Goal: Task Accomplishment & Management: Use online tool/utility

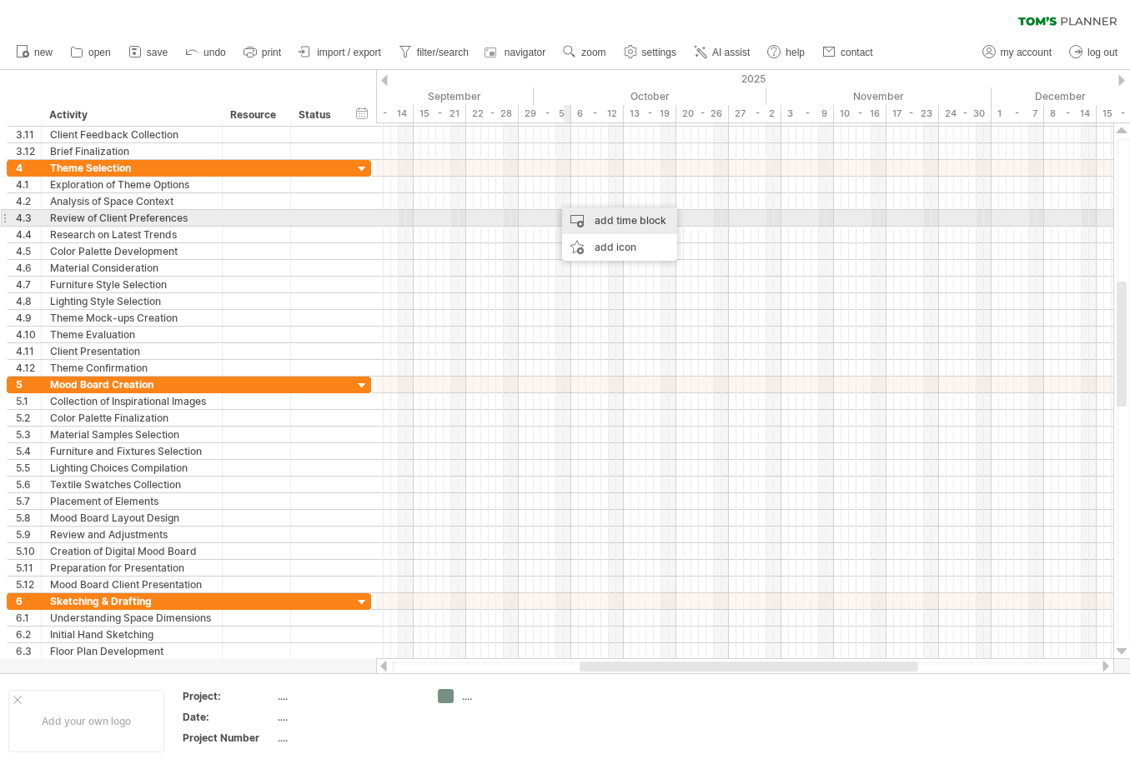
click at [592, 221] on div "add time block" at bounding box center [619, 221] width 115 height 27
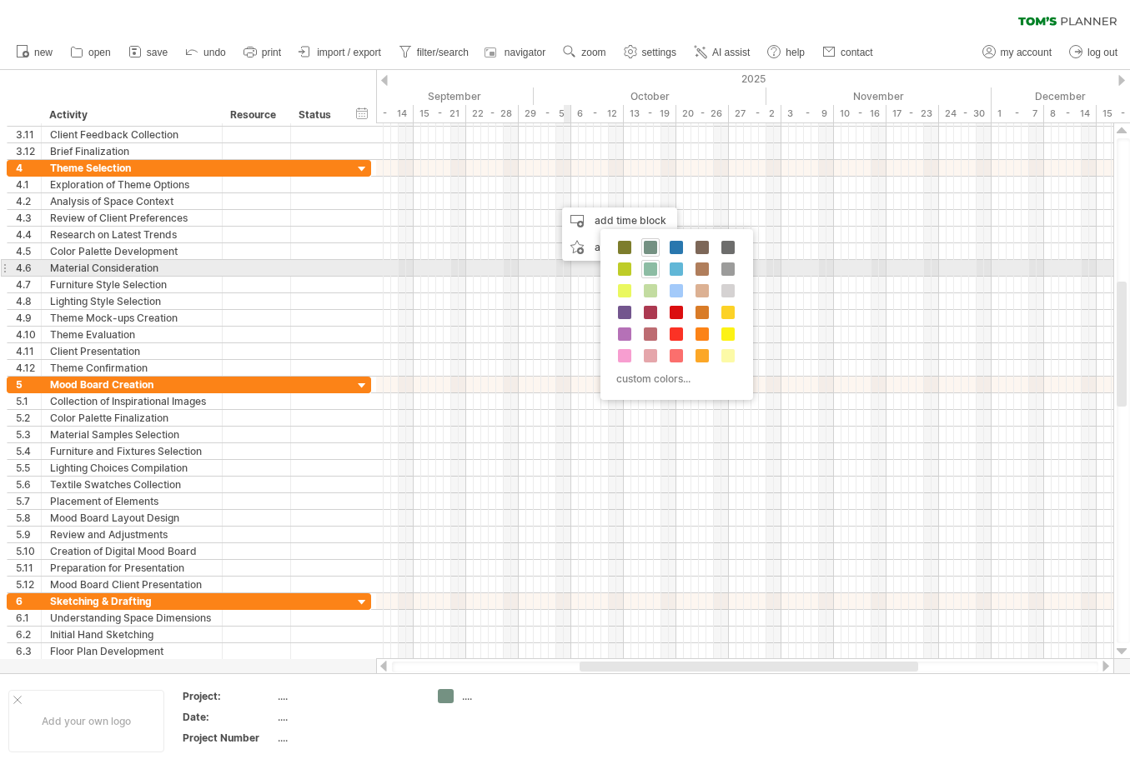
click at [651, 263] on span at bounding box center [650, 269] width 13 height 13
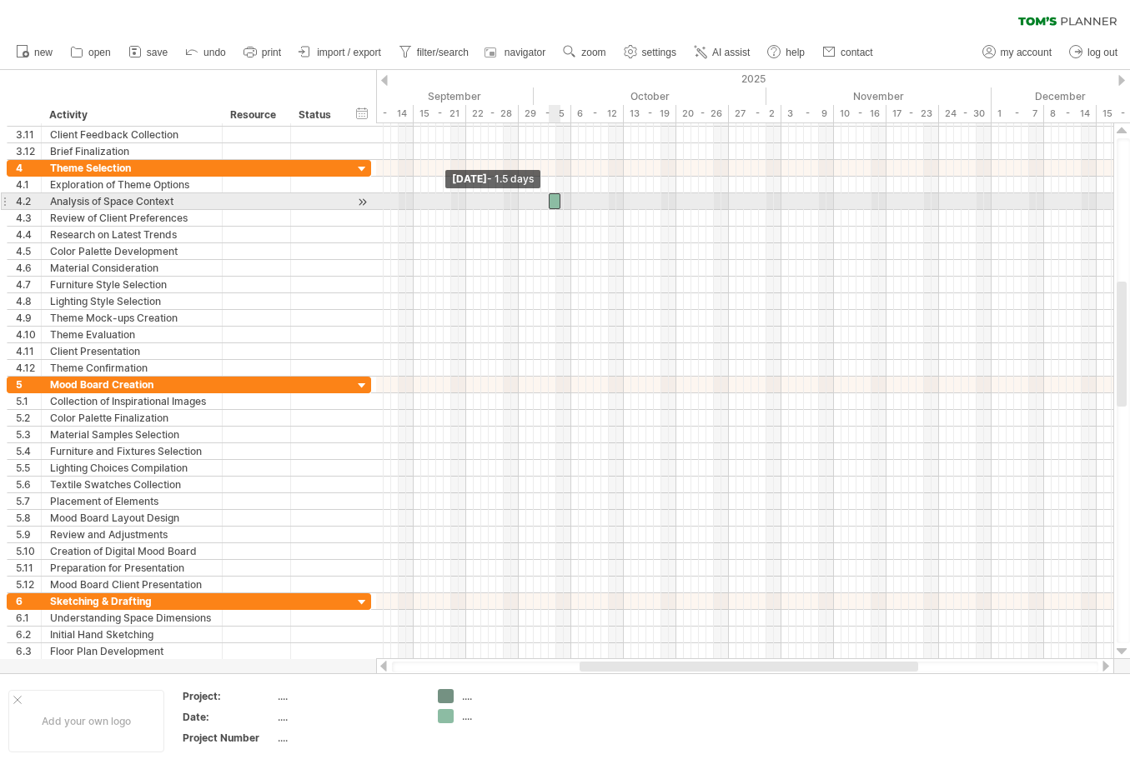
click at [549, 201] on span at bounding box center [548, 201] width 7 height 16
click at [558, 205] on div at bounding box center [558, 201] width 12 height 16
drag, startPoint x: 562, startPoint y: 205, endPoint x: 624, endPoint y: 204, distance: 62.5
click at [624, 204] on span at bounding box center [627, 201] width 7 height 16
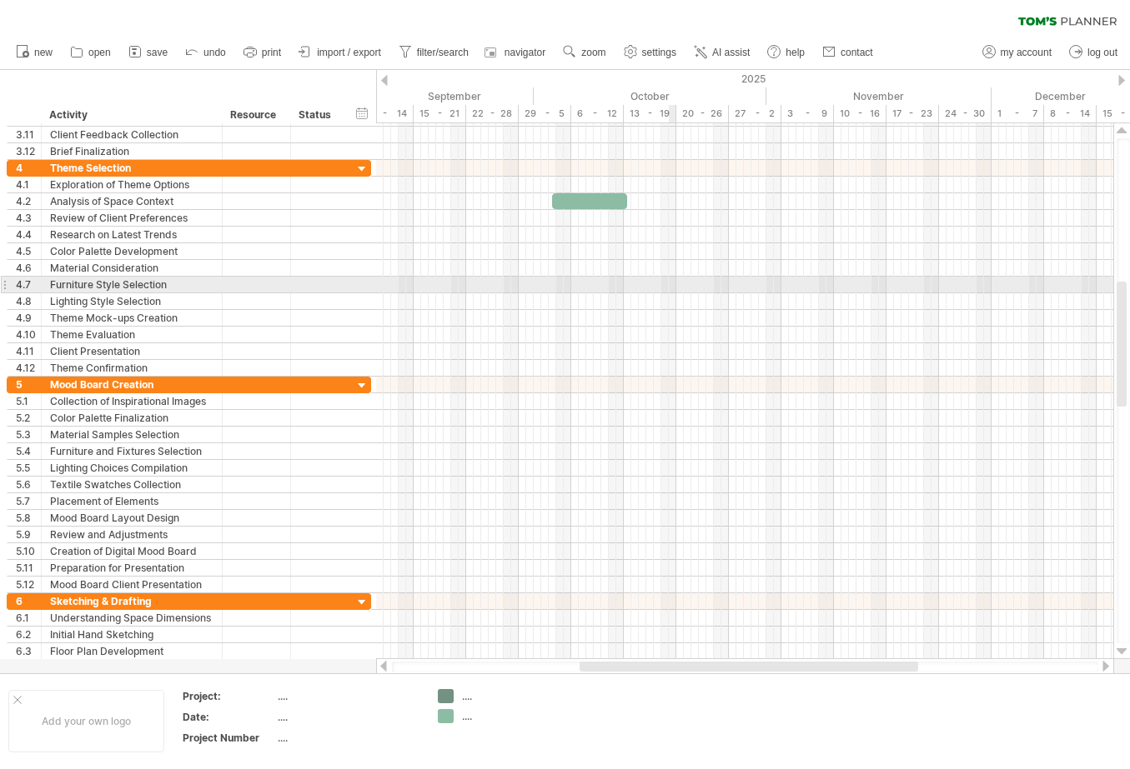
click at [669, 281] on div at bounding box center [744, 285] width 737 height 17
click at [682, 281] on div at bounding box center [744, 285] width 737 height 17
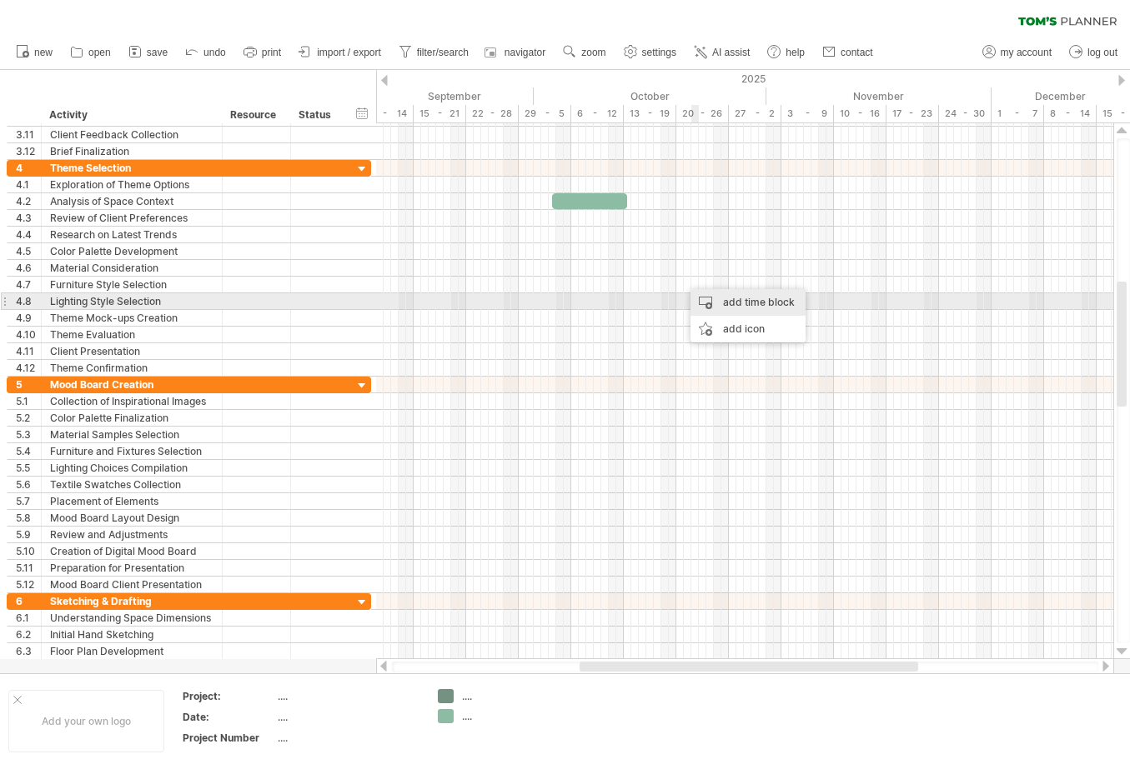
click at [709, 298] on div "add time block" at bounding box center [747, 302] width 115 height 27
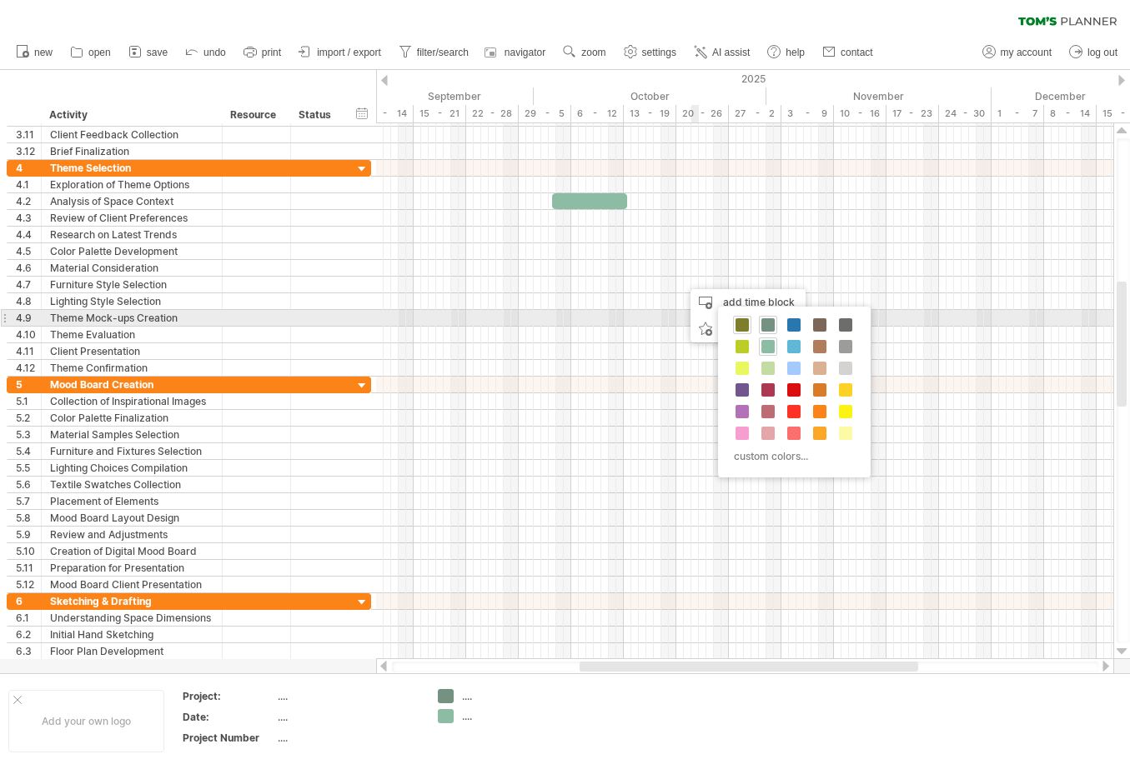
click at [742, 323] on span at bounding box center [741, 324] width 13 height 13
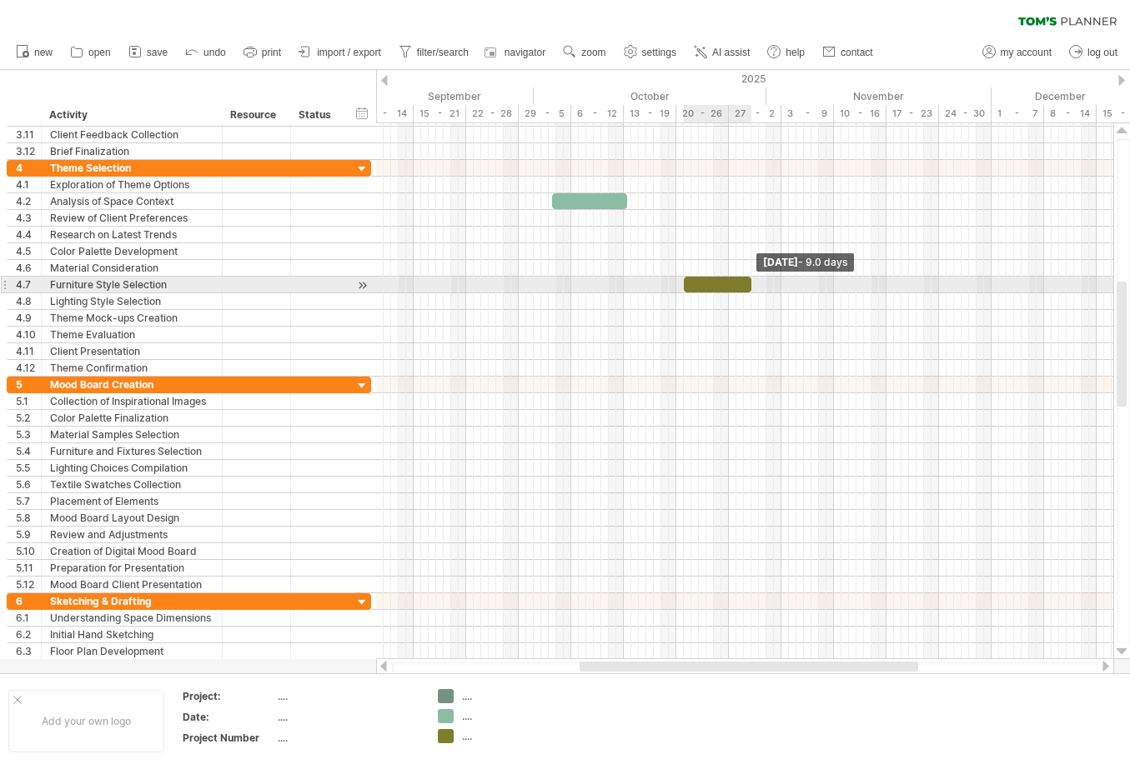
drag, startPoint x: 690, startPoint y: 286, endPoint x: 753, endPoint y: 283, distance: 62.6
click at [753, 283] on span at bounding box center [751, 285] width 7 height 16
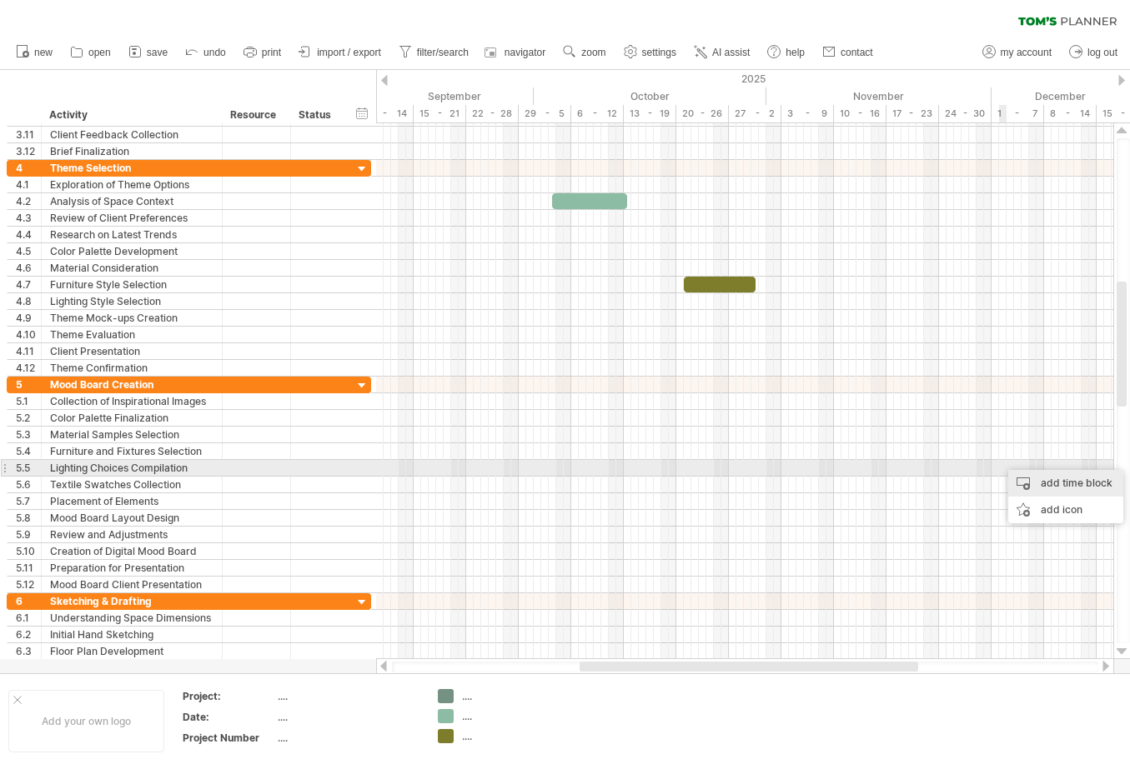
click at [1038, 474] on div "add time block" at bounding box center [1065, 483] width 115 height 27
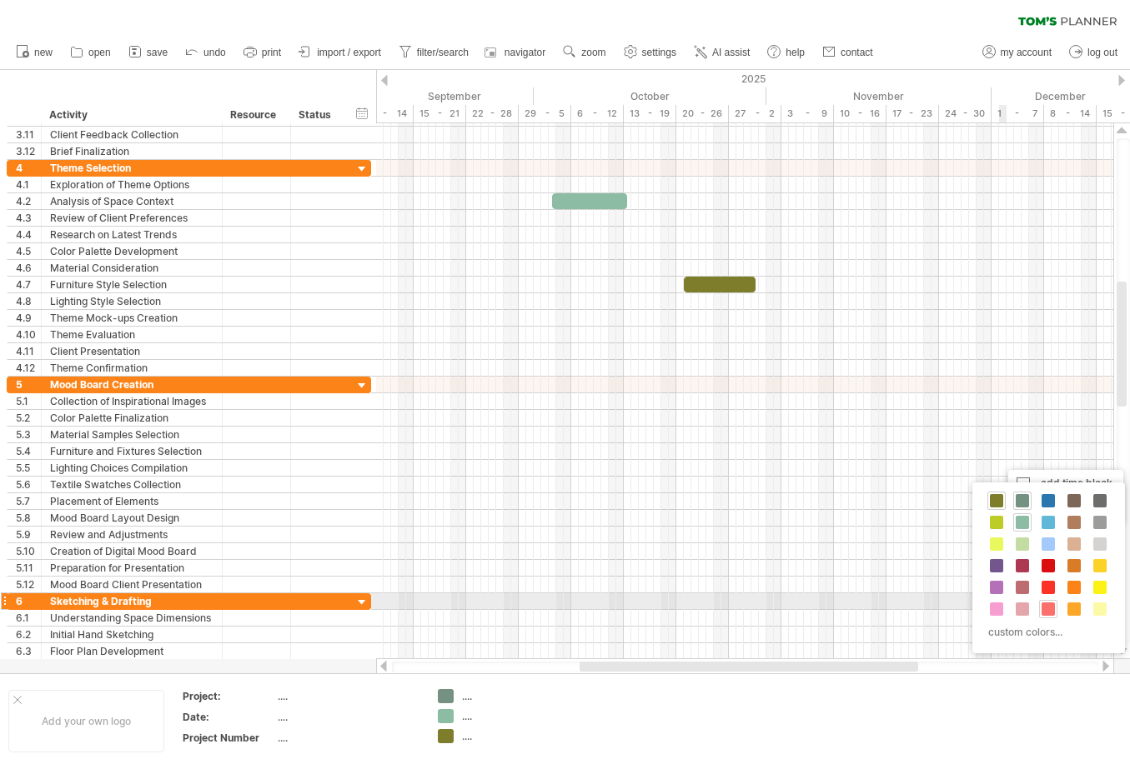
click at [1050, 608] on span at bounding box center [1047, 609] width 13 height 13
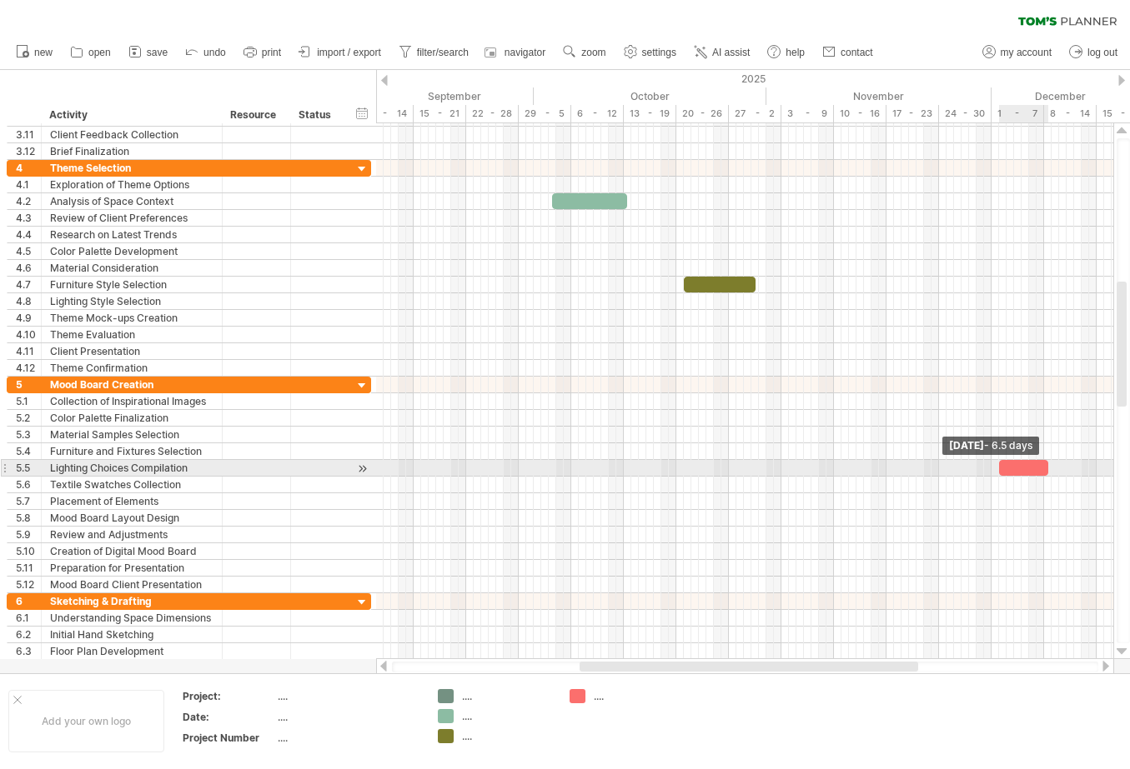
drag, startPoint x: 1004, startPoint y: 468, endPoint x: 1044, endPoint y: 471, distance: 40.2
click at [1045, 471] on span at bounding box center [1048, 468] width 7 height 16
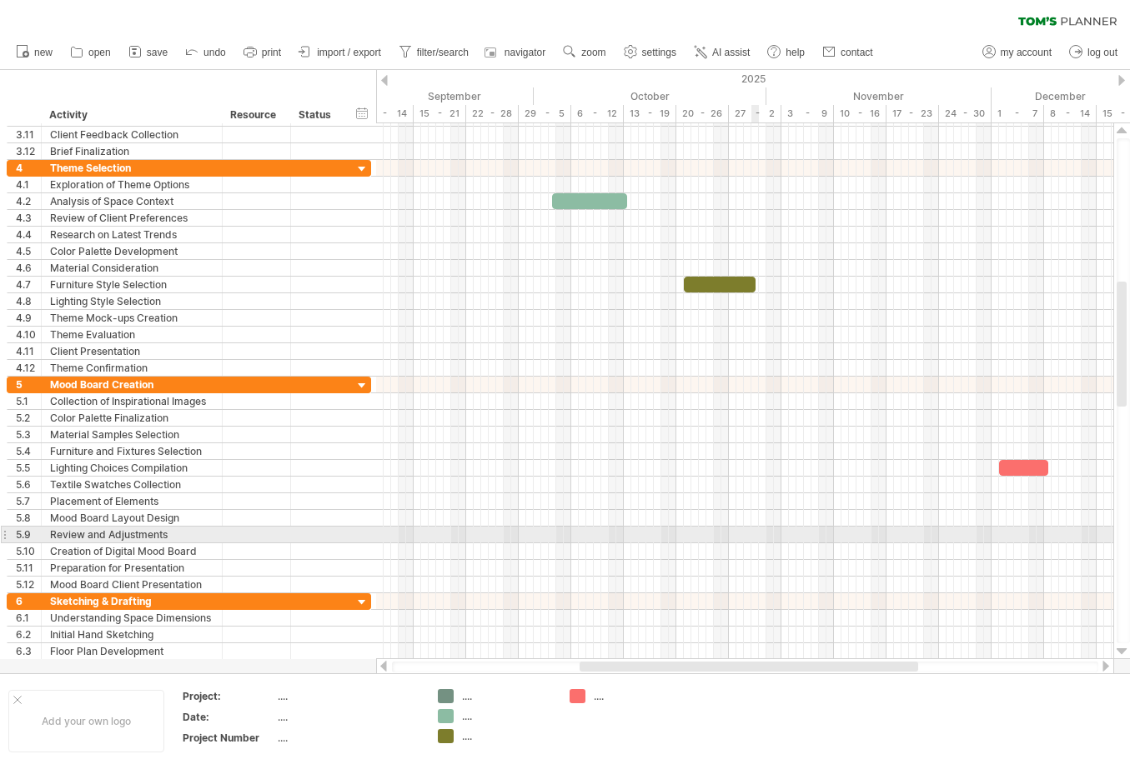
click at [538, 545] on div at bounding box center [744, 552] width 737 height 17
